Goal: Answer question/provide support

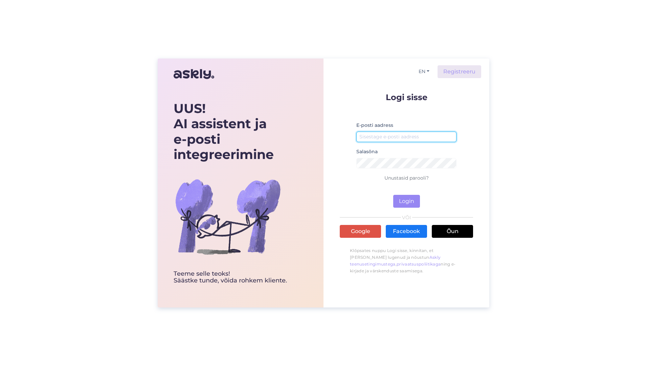
click at [391, 136] on input "email" at bounding box center [406, 137] width 100 height 10
type input "[EMAIL_ADDRESS][DOMAIN_NAME]"
click at [393, 195] on button "Login" at bounding box center [406, 201] width 27 height 13
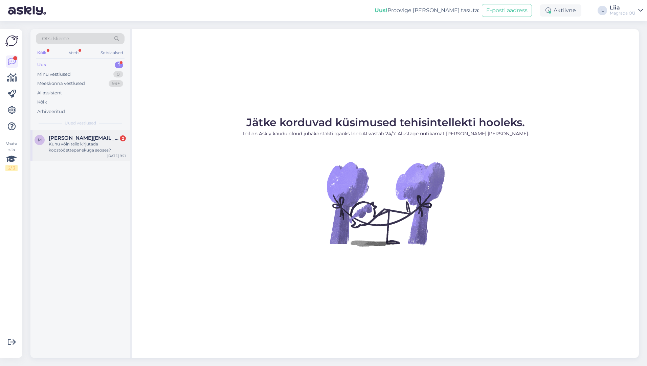
click at [78, 150] on div "Kuhu võin teile kirjutada koostööettepanekuga seoses?" at bounding box center [87, 147] width 77 height 12
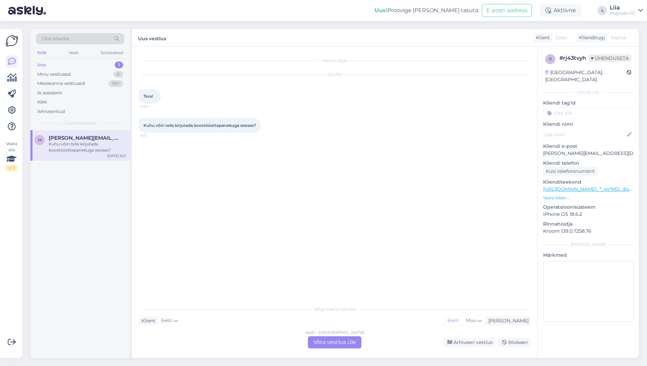
click at [337, 342] on font "Võta vestlus üle" at bounding box center [334, 342] width 43 height 6
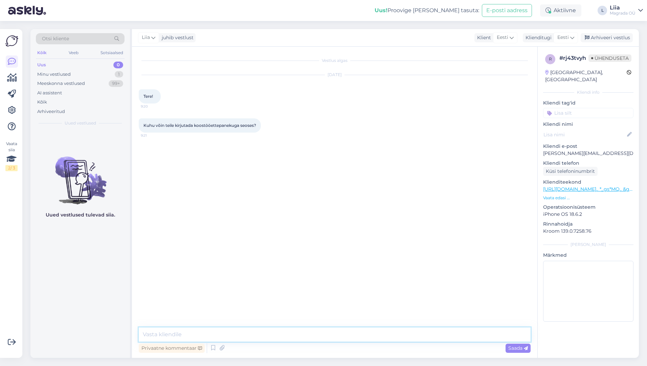
click at [213, 331] on textarea at bounding box center [335, 335] width 392 height 14
type textarea "Tere"
type textarea "Palun kirjutage [EMAIL_ADDRESS][DOMAIN_NAME]"
click at [514, 349] on font "Saada" at bounding box center [515, 348] width 14 height 6
